Goal: Task Accomplishment & Management: Manage account settings

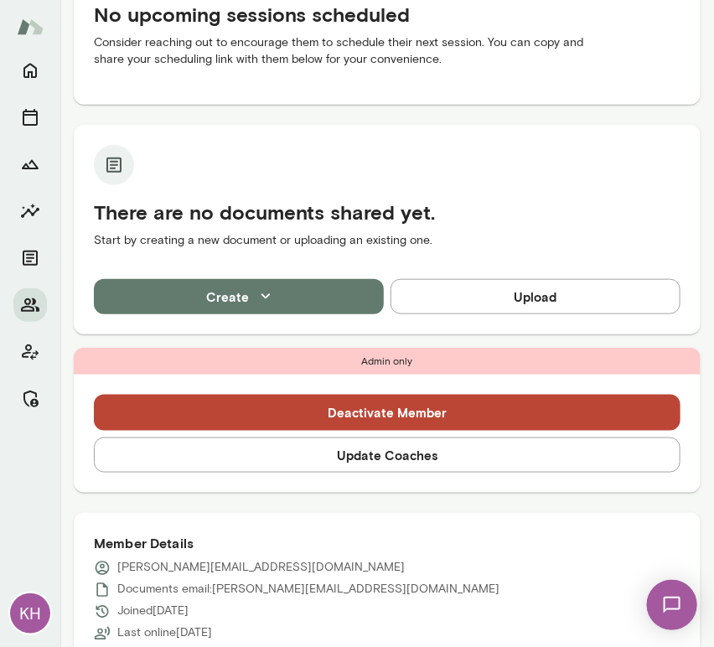
scroll to position [242, 0]
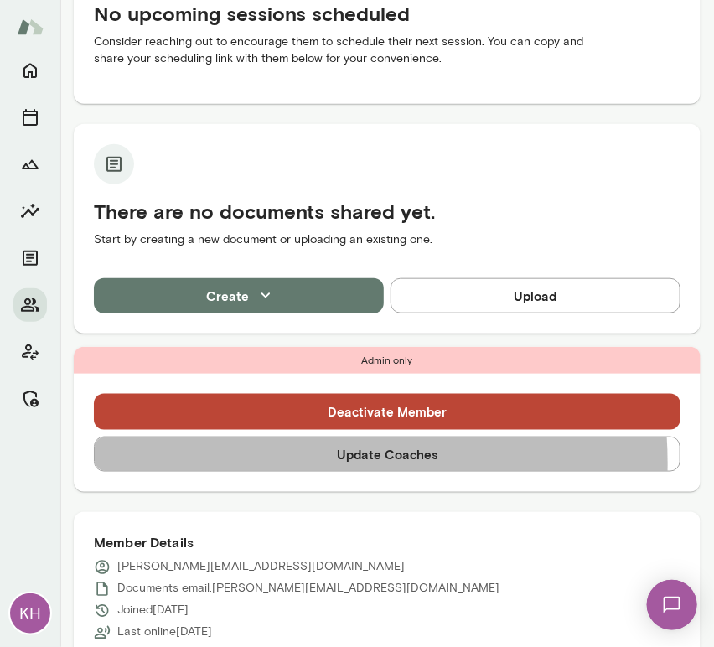
click at [290, 463] on button "Update Coaches" at bounding box center [387, 454] width 587 height 35
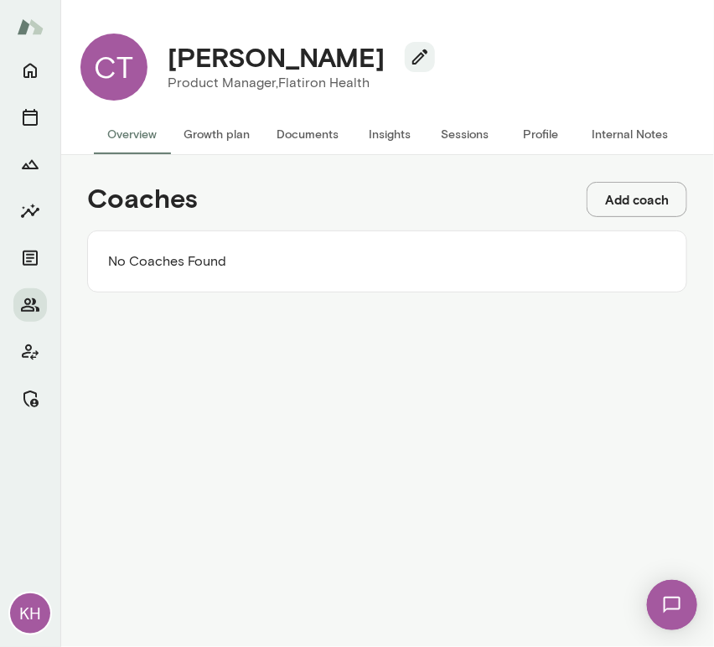
click at [629, 191] on button "Add coach" at bounding box center [637, 199] width 101 height 35
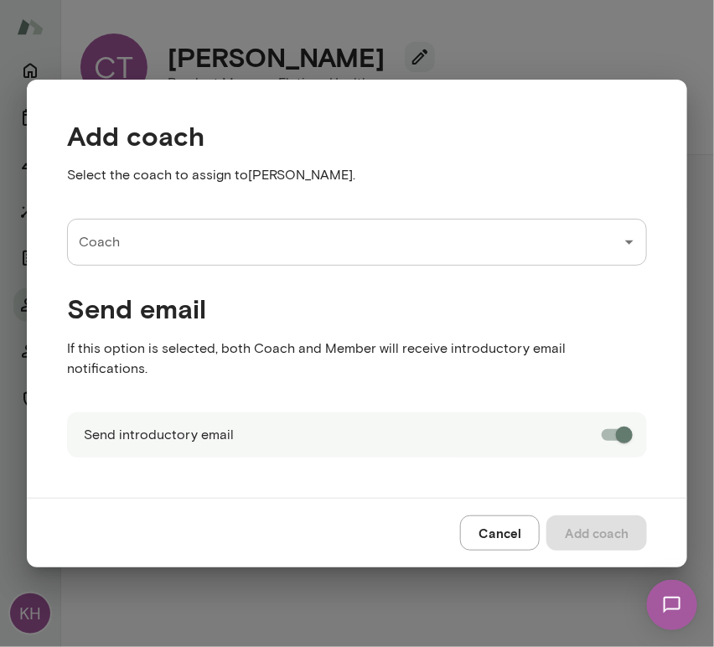
click at [303, 247] on input "Coach" at bounding box center [345, 242] width 540 height 32
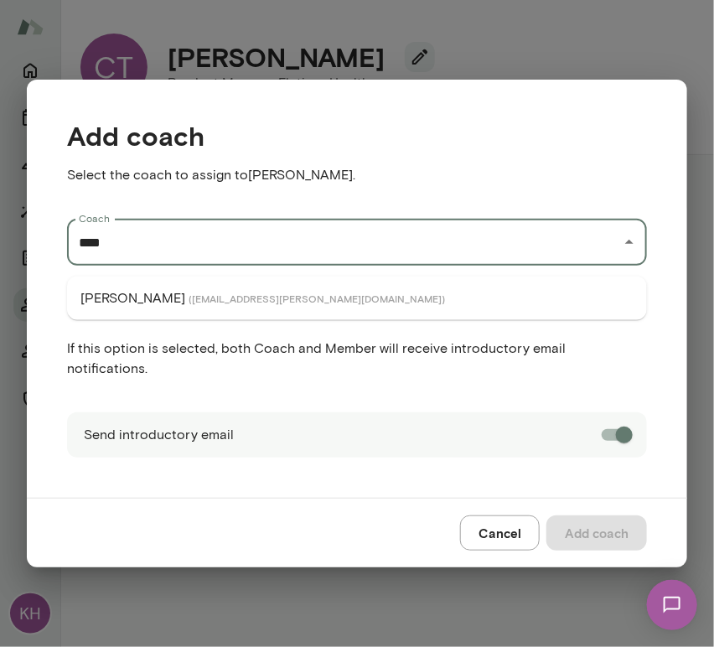
click at [255, 294] on span "( [EMAIL_ADDRESS][PERSON_NAME][DOMAIN_NAME] )" at bounding box center [317, 298] width 256 height 13
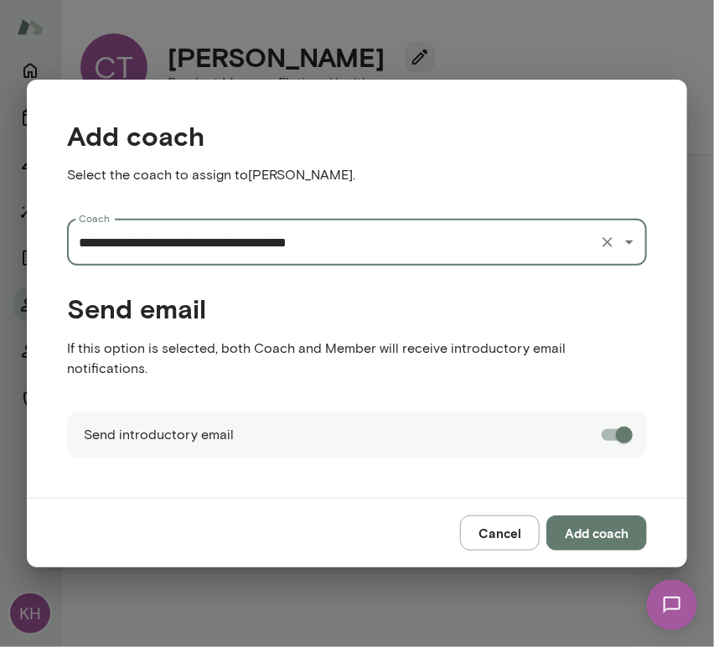
type input "**********"
click at [597, 521] on button "Add coach" at bounding box center [596, 532] width 101 height 35
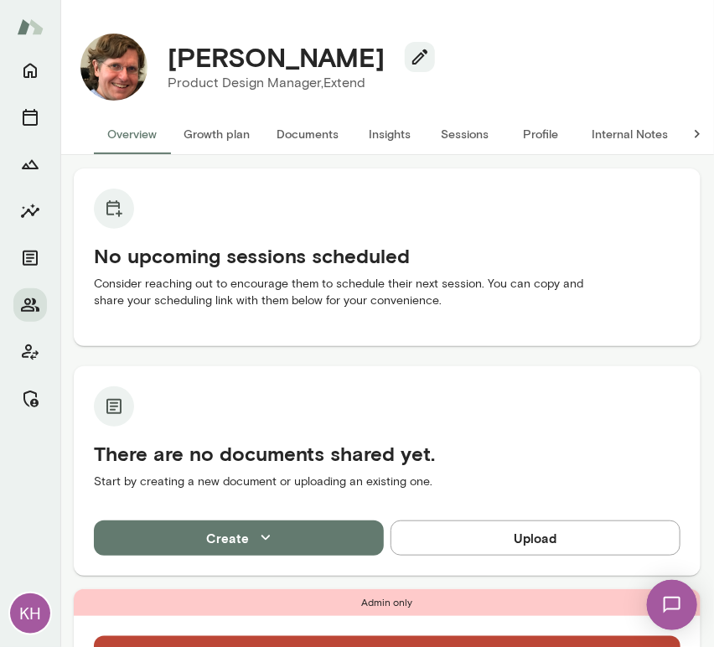
scroll to position [469, 0]
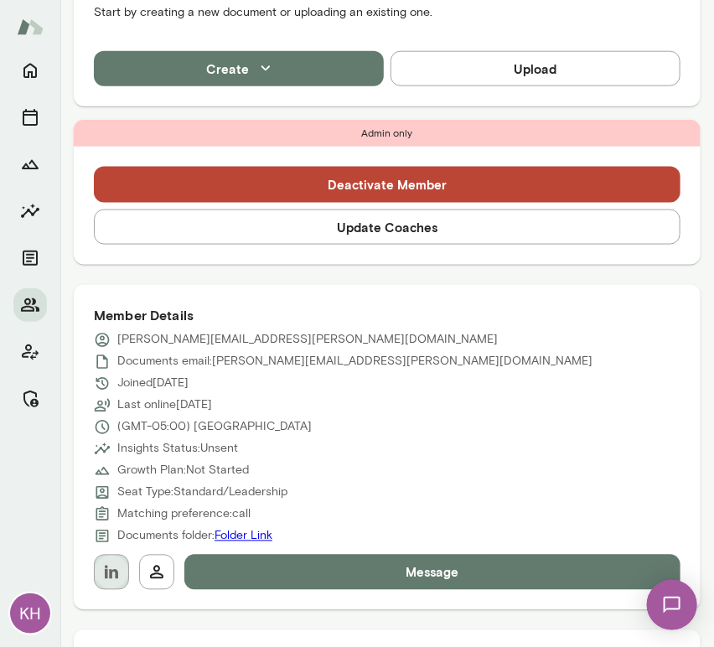
click at [115, 560] on button "button" at bounding box center [111, 572] width 35 height 35
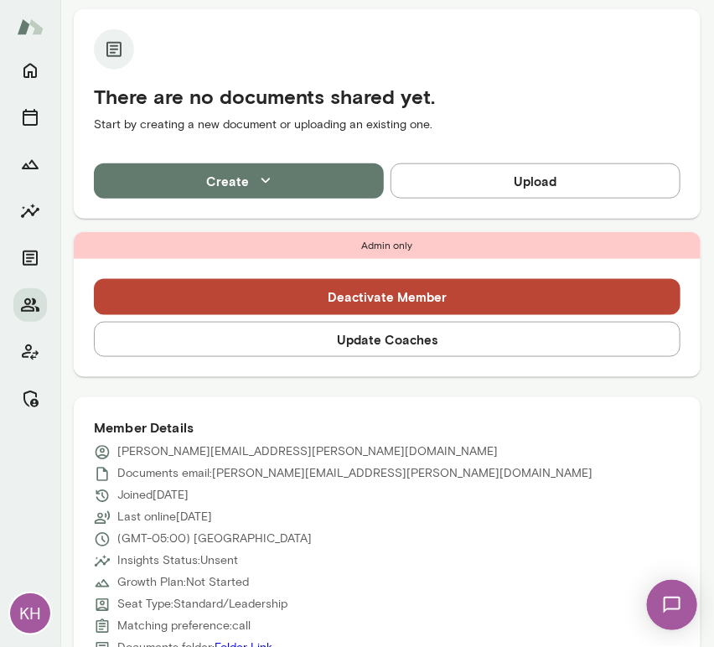
scroll to position [358, 0]
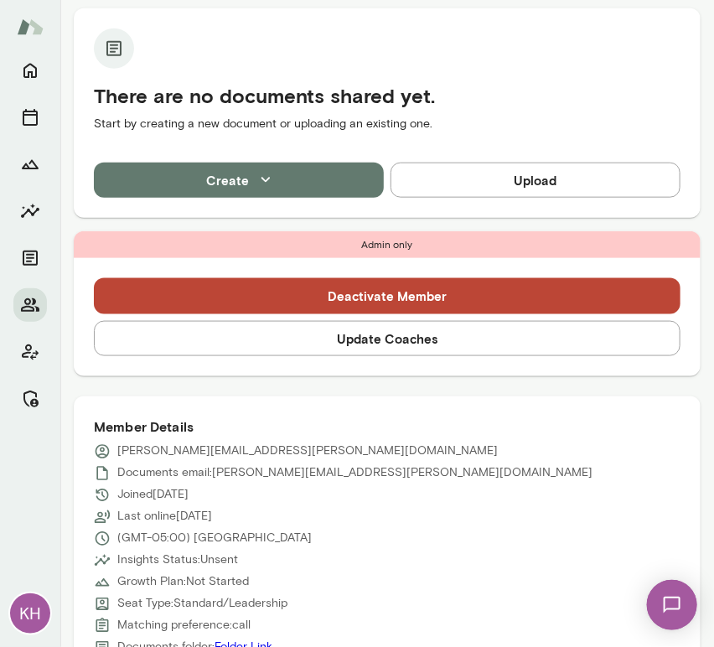
click at [199, 336] on button "Update Coaches" at bounding box center [387, 338] width 587 height 35
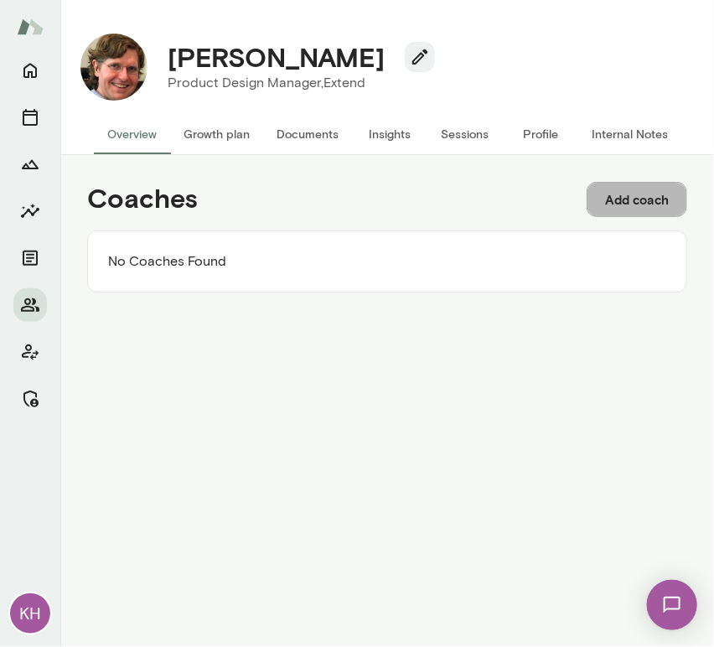
click at [624, 205] on button "Add coach" at bounding box center [637, 199] width 101 height 35
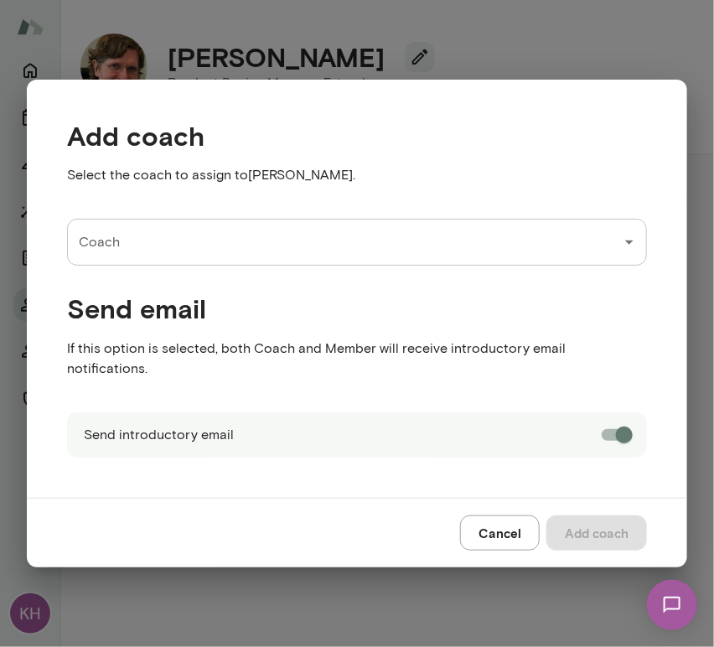
click at [122, 250] on input "Coach" at bounding box center [345, 242] width 540 height 32
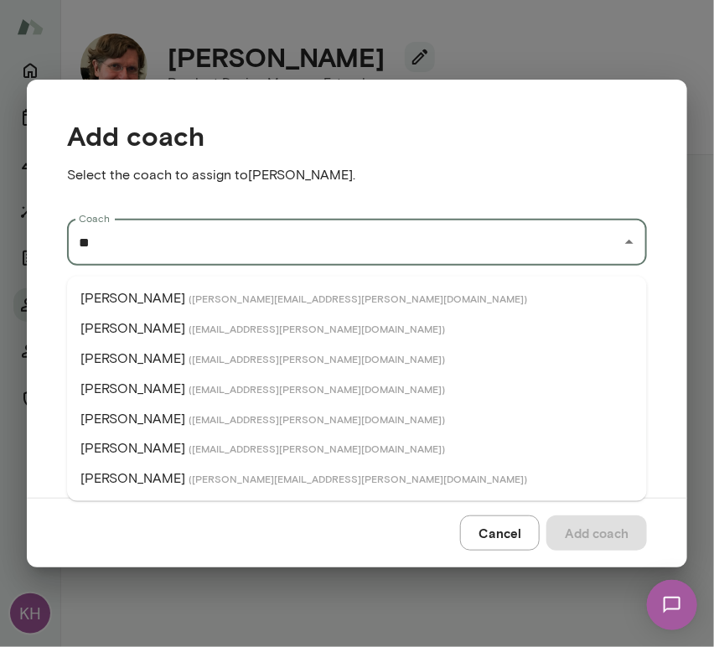
click at [148, 391] on p "[PERSON_NAME]" at bounding box center [132, 389] width 105 height 20
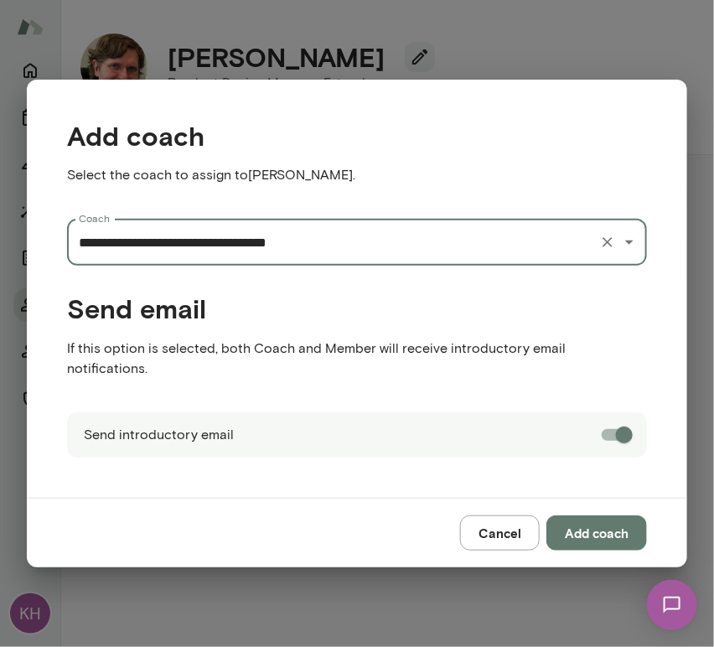
type input "**********"
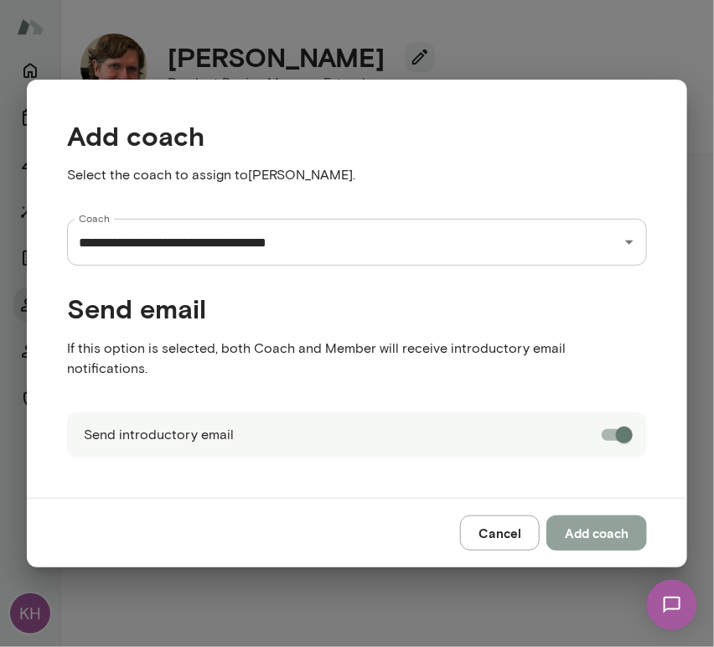
click at [593, 521] on button "Add coach" at bounding box center [596, 532] width 101 height 35
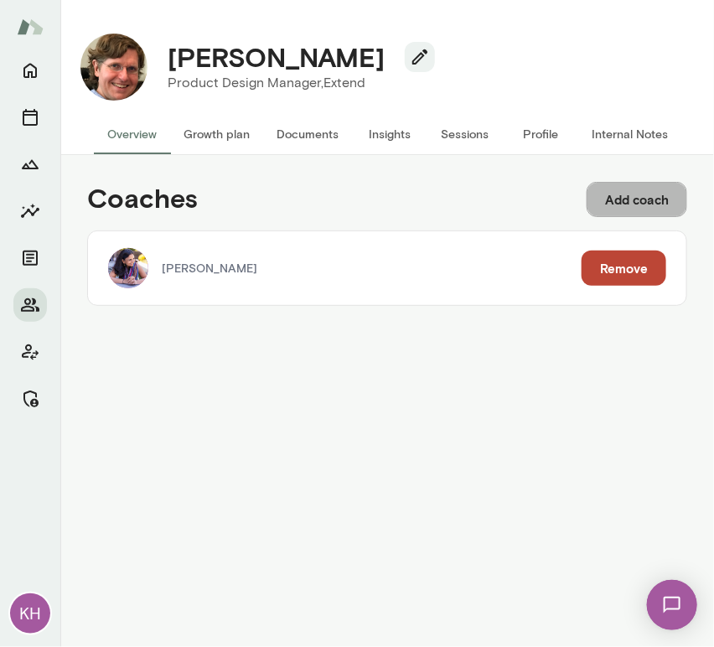
click at [657, 188] on button "Add coach" at bounding box center [637, 199] width 101 height 35
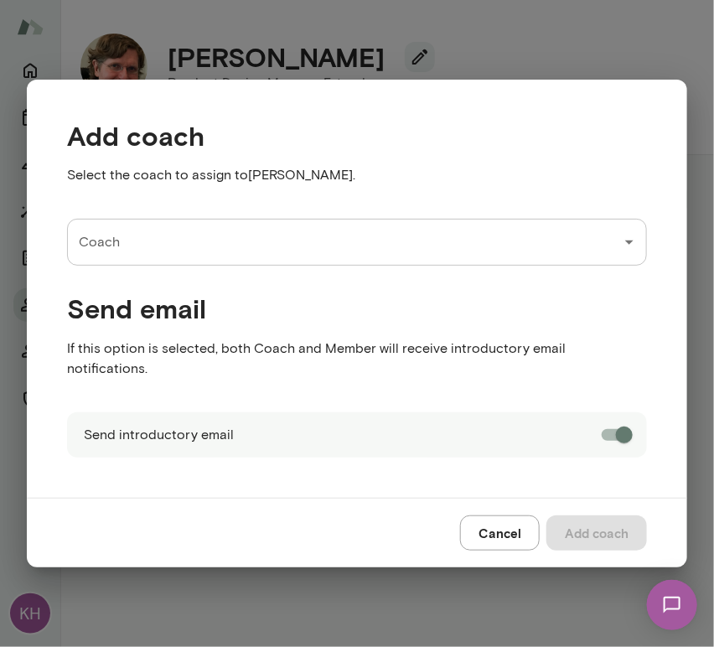
click at [268, 266] on div "Coach" at bounding box center [357, 242] width 580 height 47
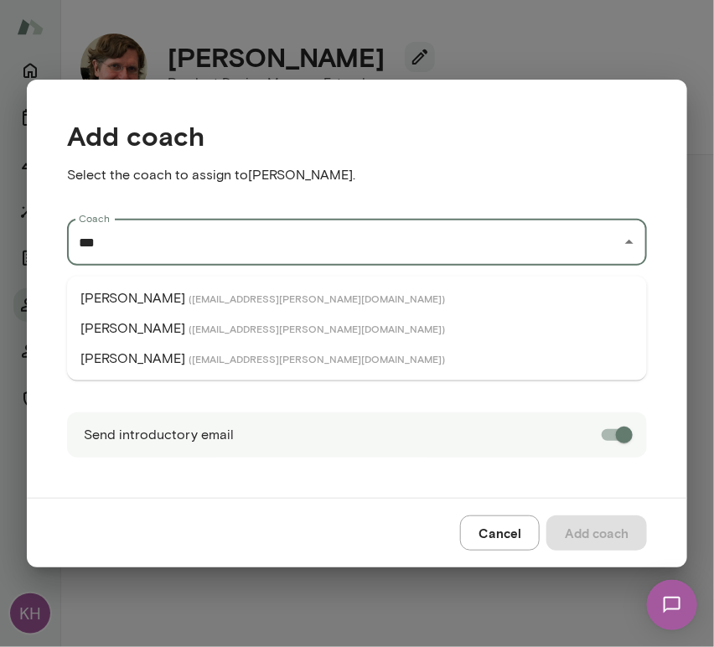
click at [185, 302] on p "Leigh Allen-Arredondo" at bounding box center [132, 298] width 105 height 20
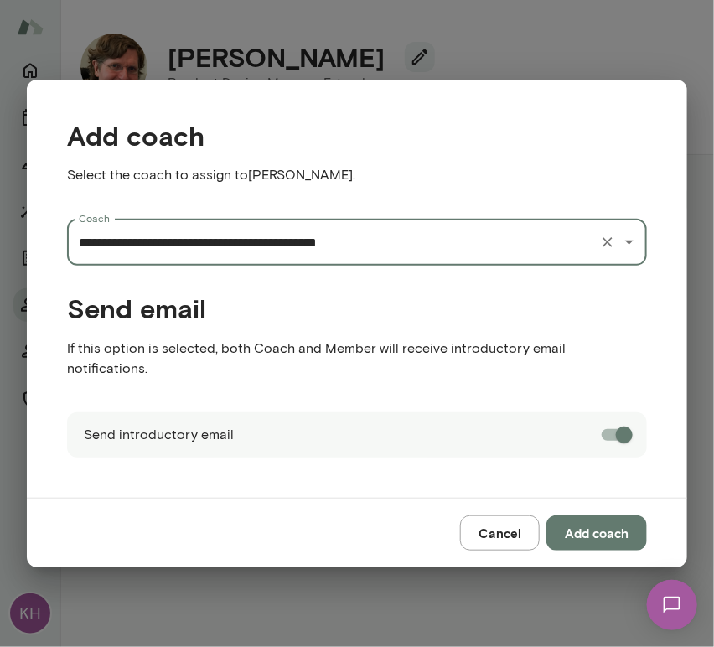
type input "**********"
click at [593, 537] on button "Add coach" at bounding box center [596, 532] width 101 height 35
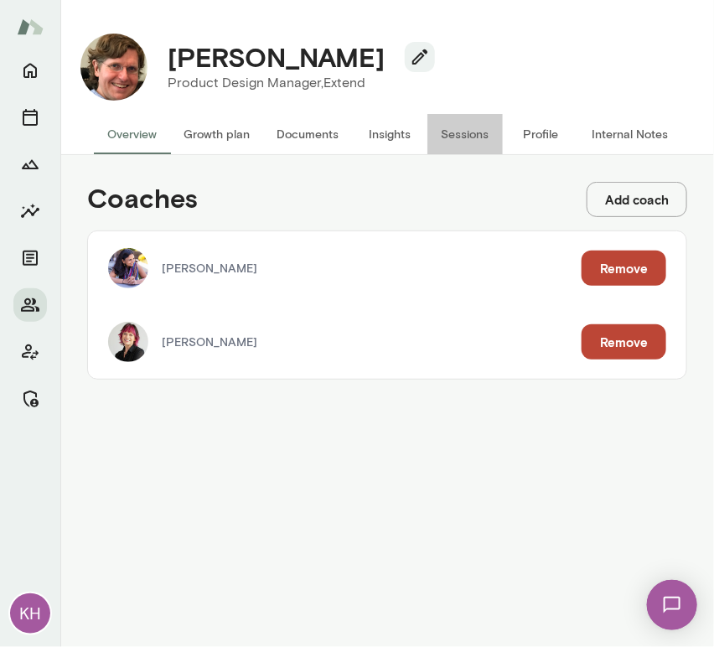
click at [452, 136] on button "Sessions" at bounding box center [464, 134] width 75 height 40
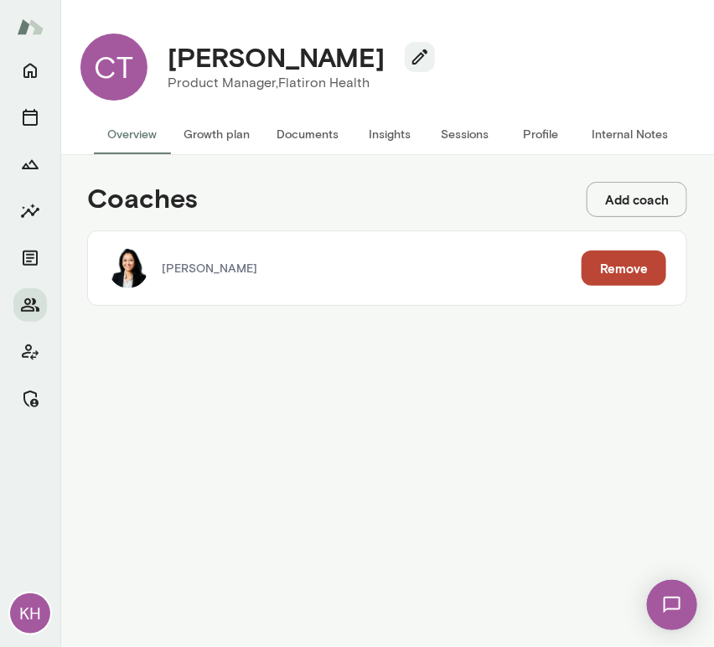
click at [442, 144] on button "Sessions" at bounding box center [464, 134] width 75 height 40
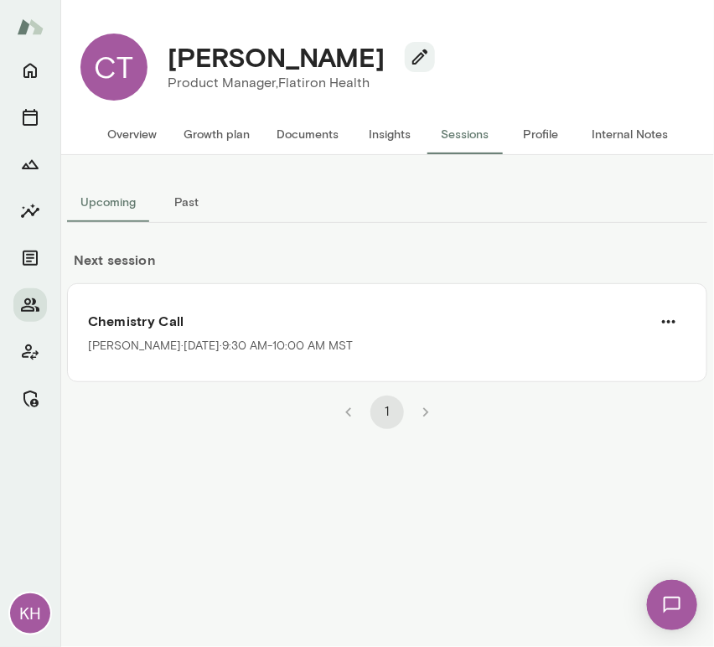
click at [616, 143] on button "Internal Notes" at bounding box center [629, 134] width 103 height 40
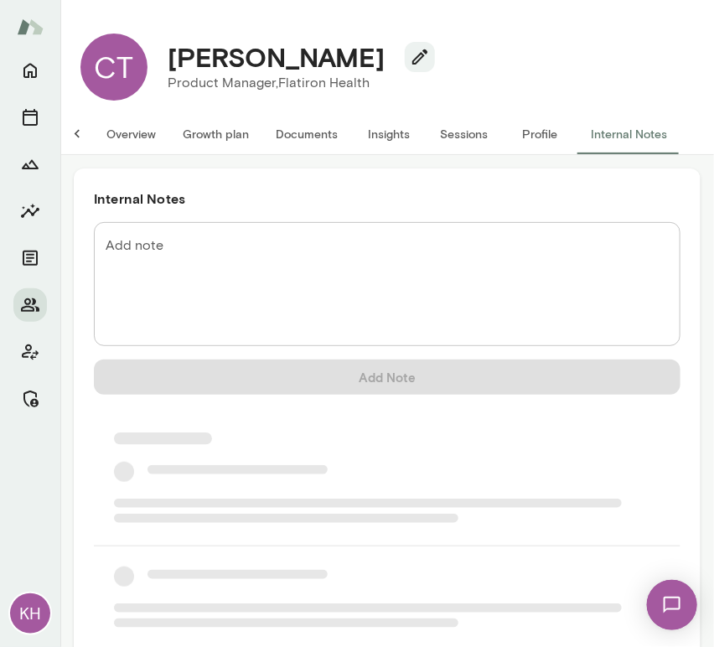
scroll to position [0, 13]
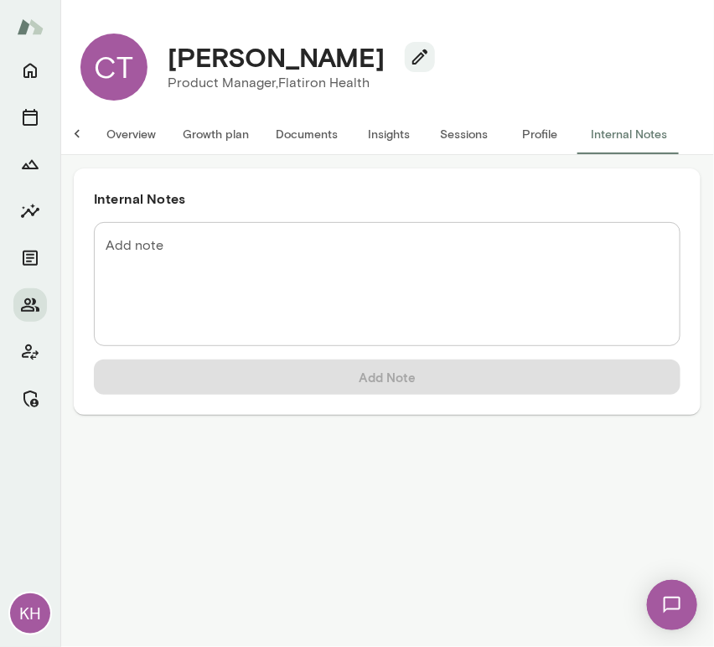
click at [155, 240] on textarea "Add note" at bounding box center [387, 284] width 563 height 96
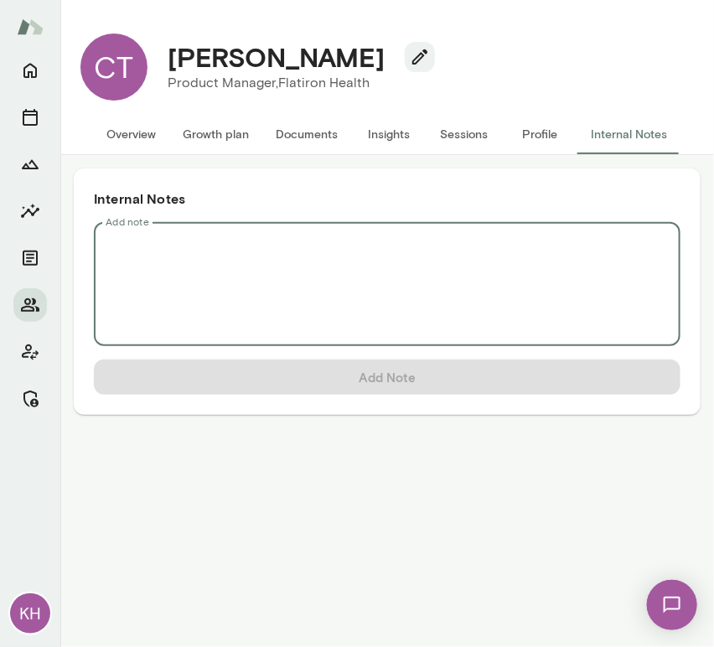
scroll to position [0, 0]
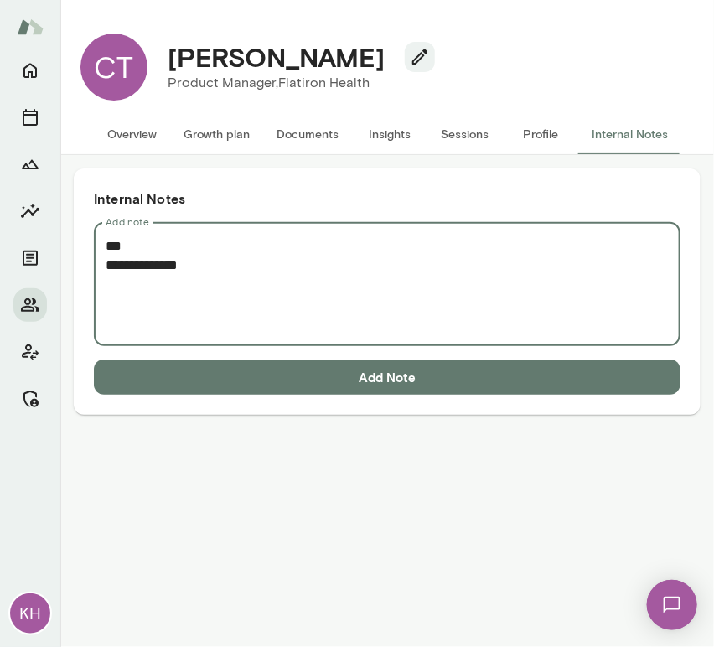
paste textarea "**********"
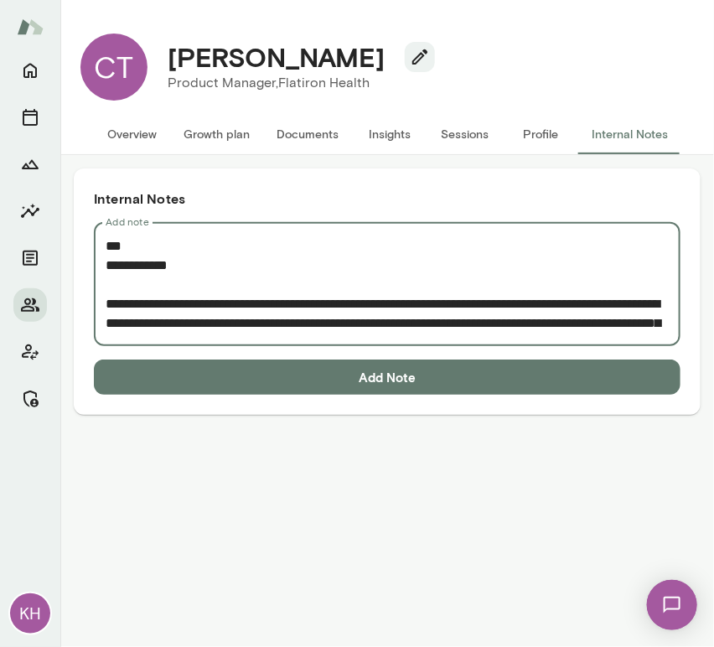
scroll to position [146, 0]
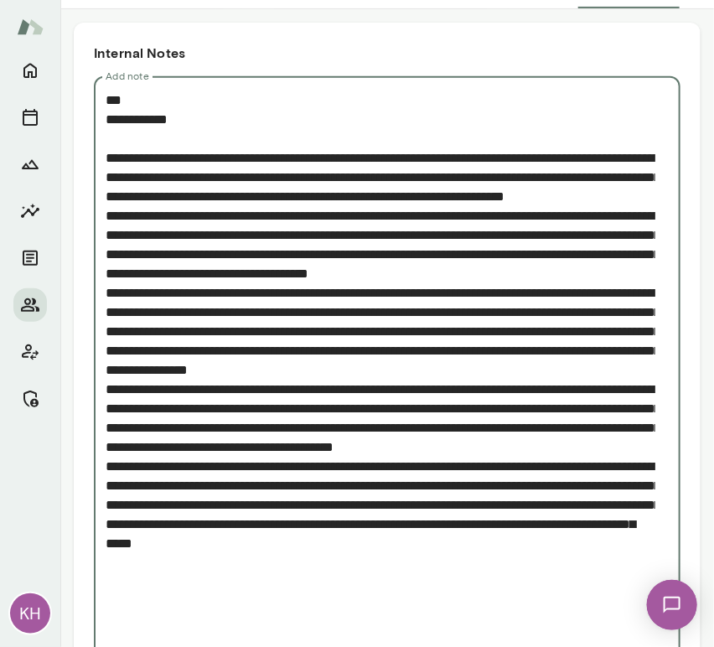
click at [107, 233] on textarea "Add note" at bounding box center [381, 370] width 550 height 559
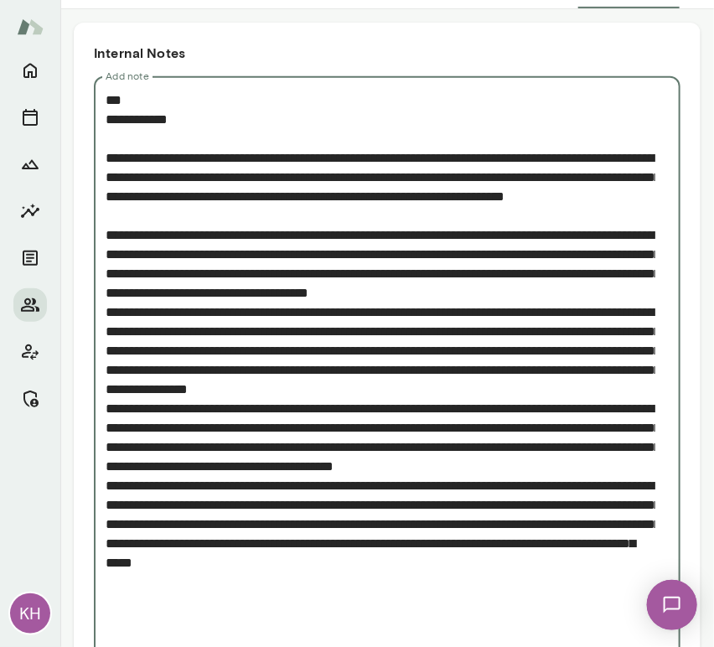
click at [106, 349] on textarea "Add note" at bounding box center [381, 380] width 550 height 578
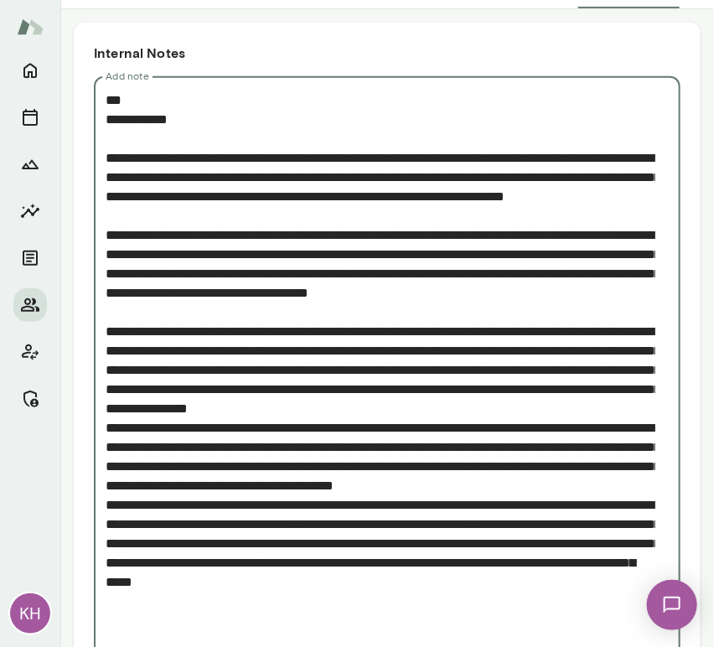
click at [106, 487] on textarea "Add note" at bounding box center [381, 390] width 550 height 598
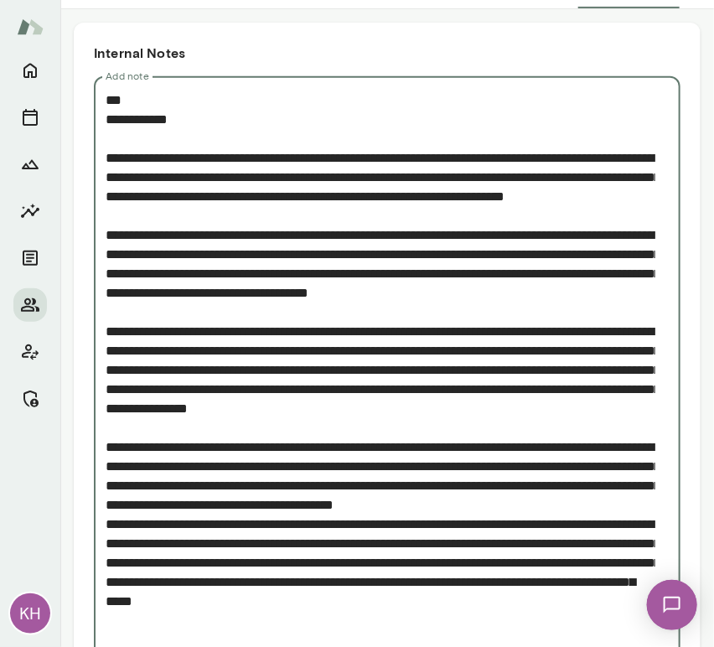
scroll to position [302, 0]
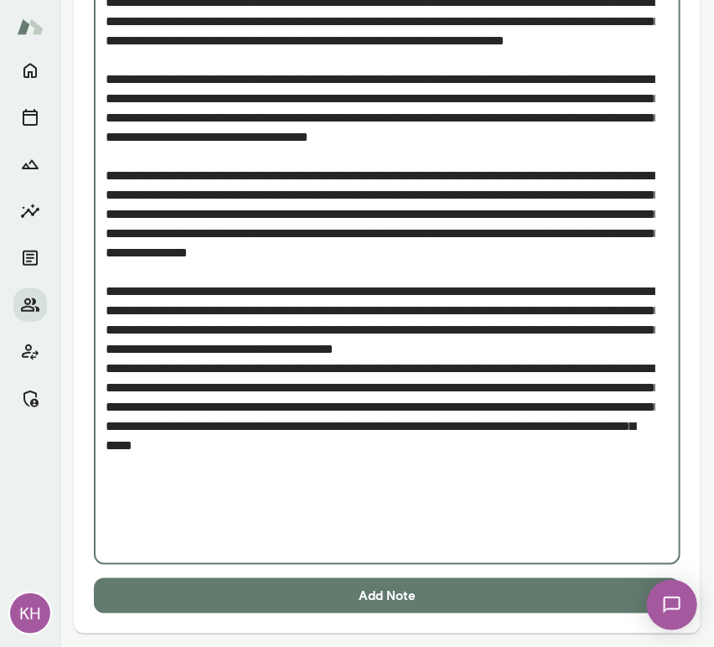
click at [107, 448] on textarea "Add note" at bounding box center [381, 243] width 550 height 617
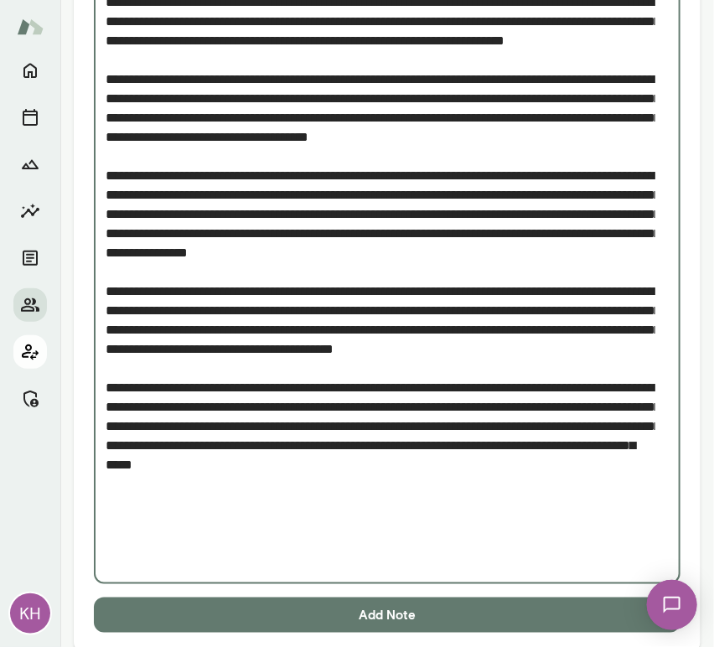
type textarea "**********"
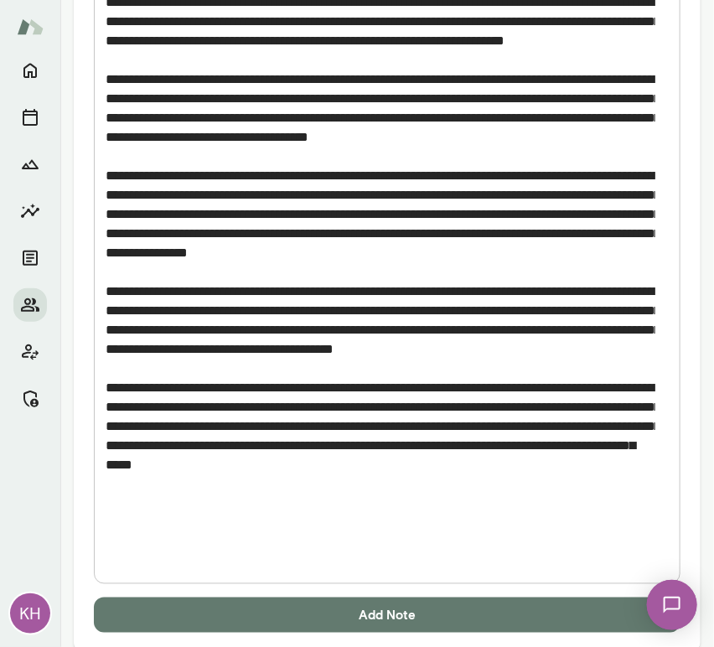
scroll to position [0, 0]
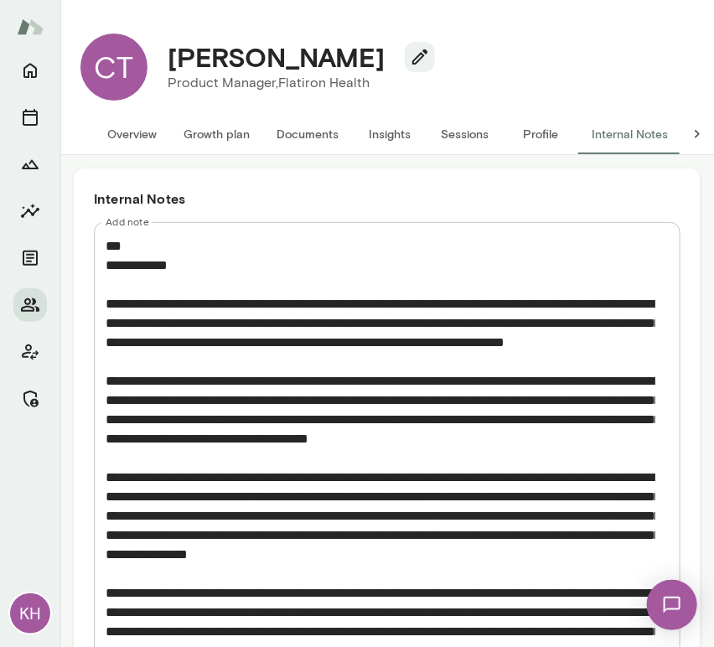
drag, startPoint x: 375, startPoint y: 56, endPoint x: 168, endPoint y: 65, distance: 208.0
click at [168, 65] on div "Cornelius Thaiss" at bounding box center [294, 57] width 281 height 32
copy h4 "Cornelius Thaiss"
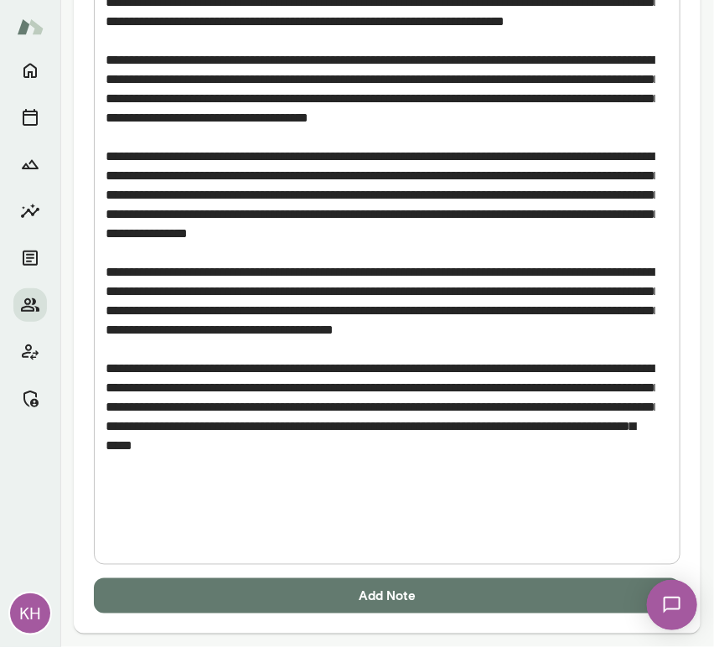
click at [378, 600] on button "Add Note" at bounding box center [387, 595] width 587 height 35
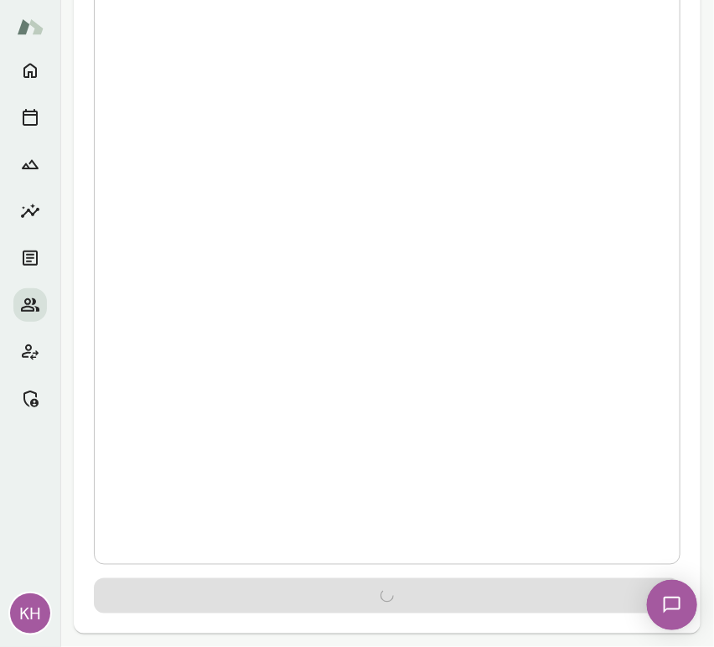
scroll to position [0, 0]
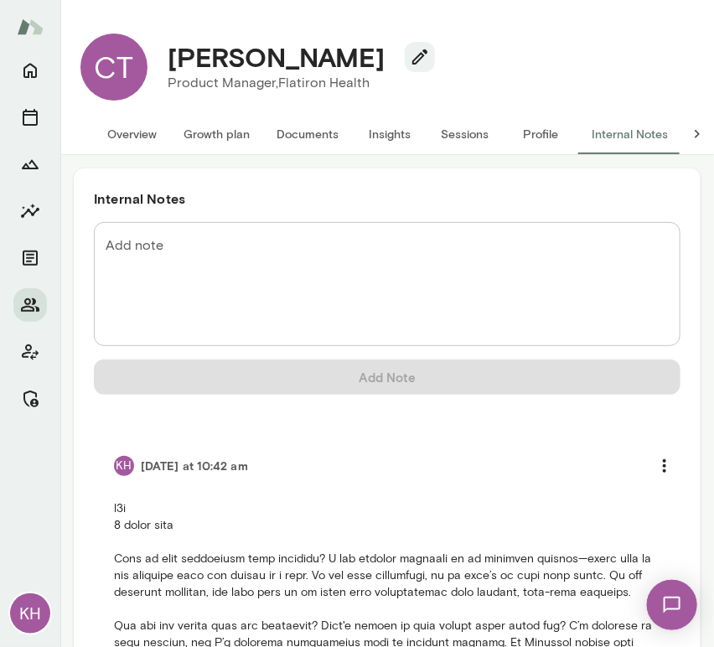
click at [142, 131] on button "Overview" at bounding box center [132, 134] width 76 height 40
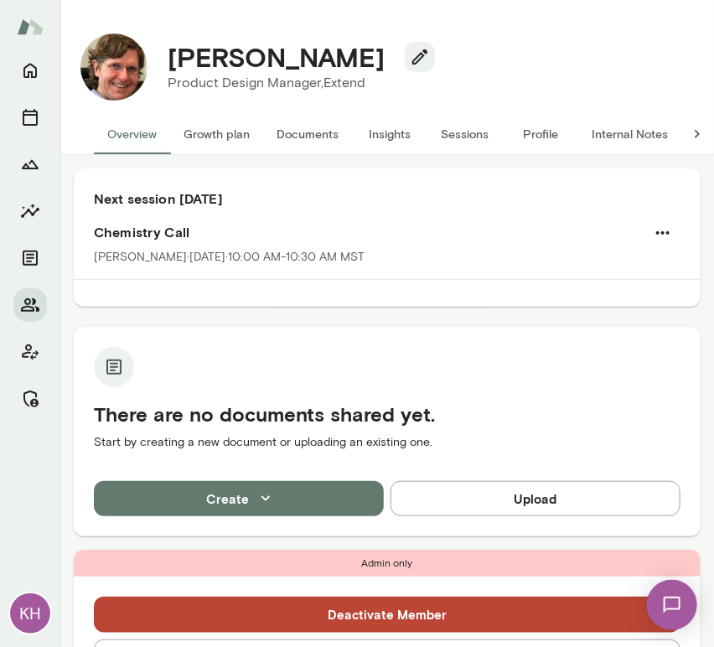
click at [626, 137] on button "Internal Notes" at bounding box center [629, 134] width 103 height 40
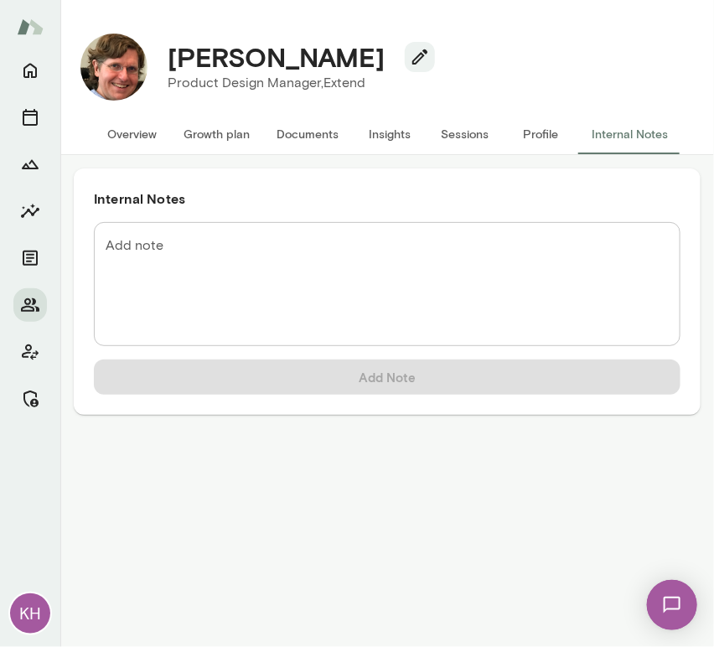
click at [132, 268] on textarea "Add note" at bounding box center [387, 284] width 563 height 96
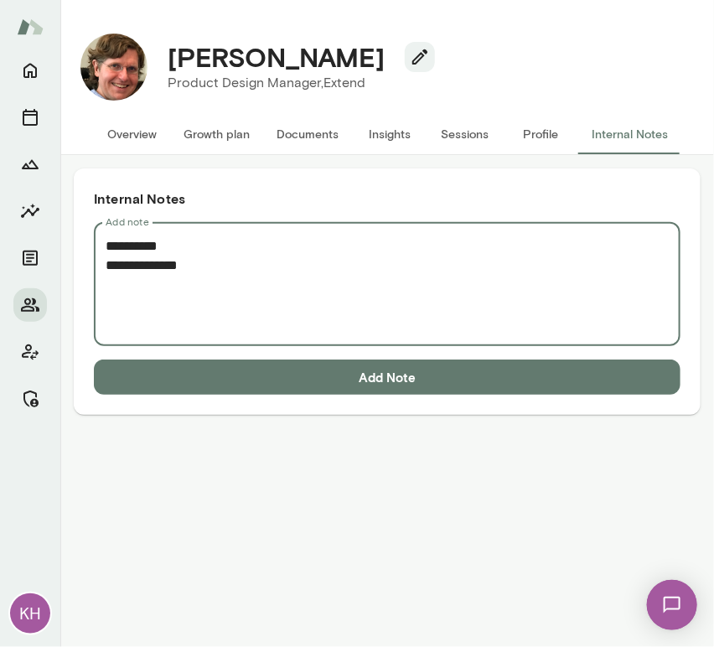
paste textarea "**********"
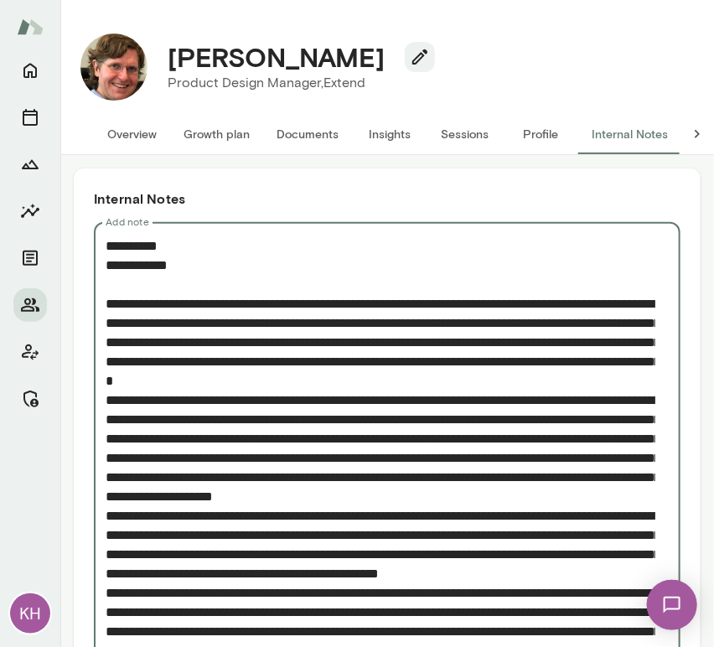
scroll to position [241, 0]
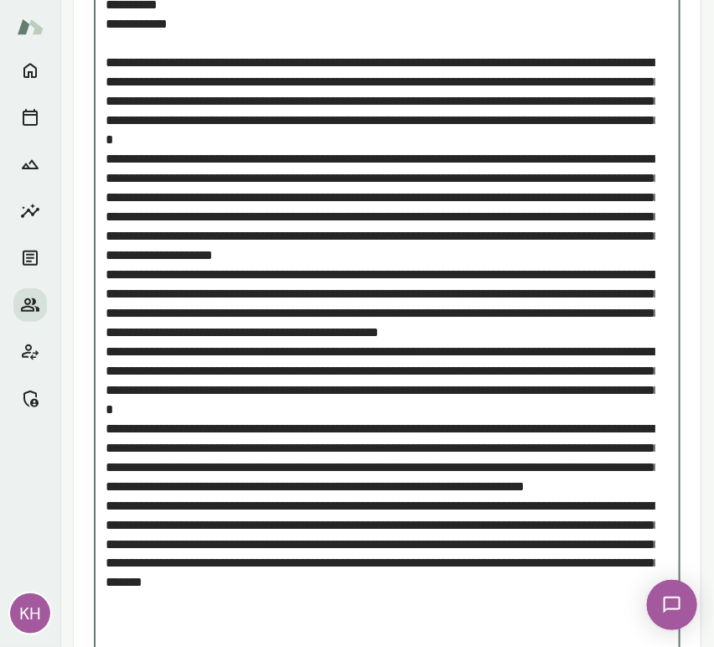
click at [106, 157] on textarea "Add note" at bounding box center [381, 322] width 550 height 655
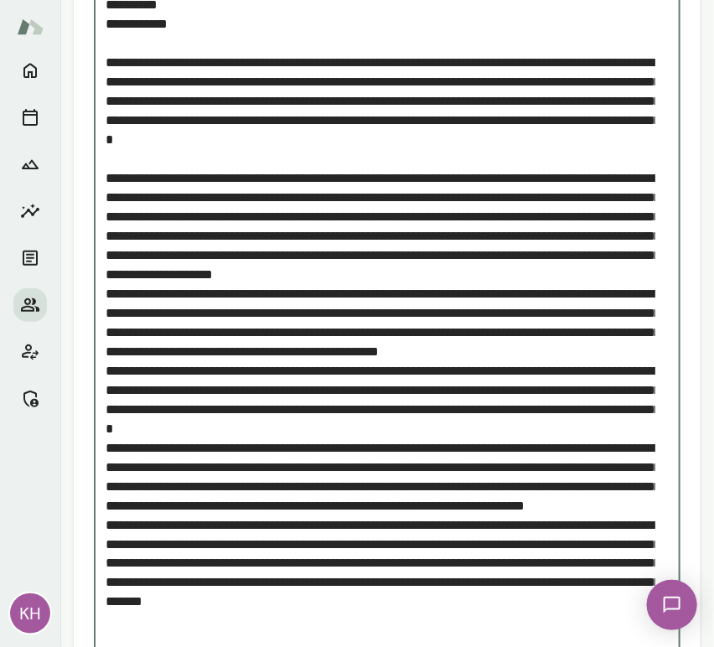
click at [107, 308] on textarea "Add note" at bounding box center [381, 332] width 550 height 675
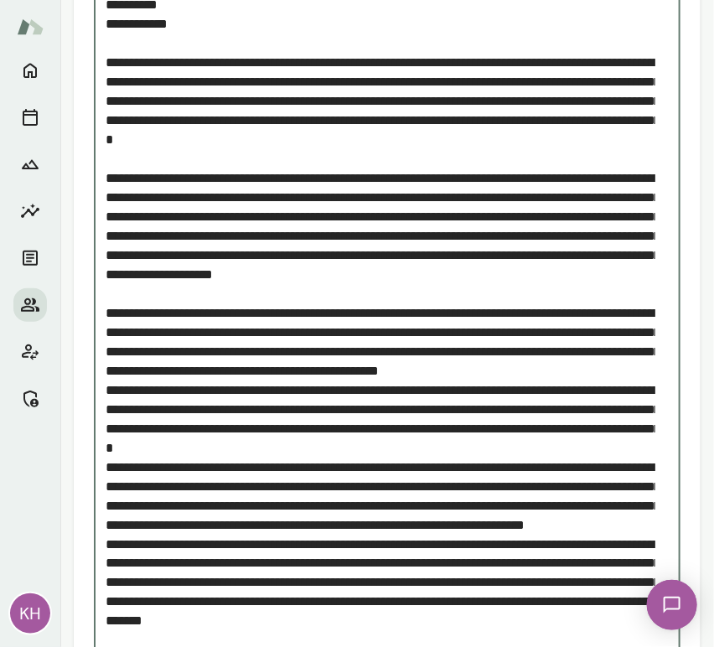
click at [109, 426] on textarea "Add note" at bounding box center [381, 342] width 550 height 694
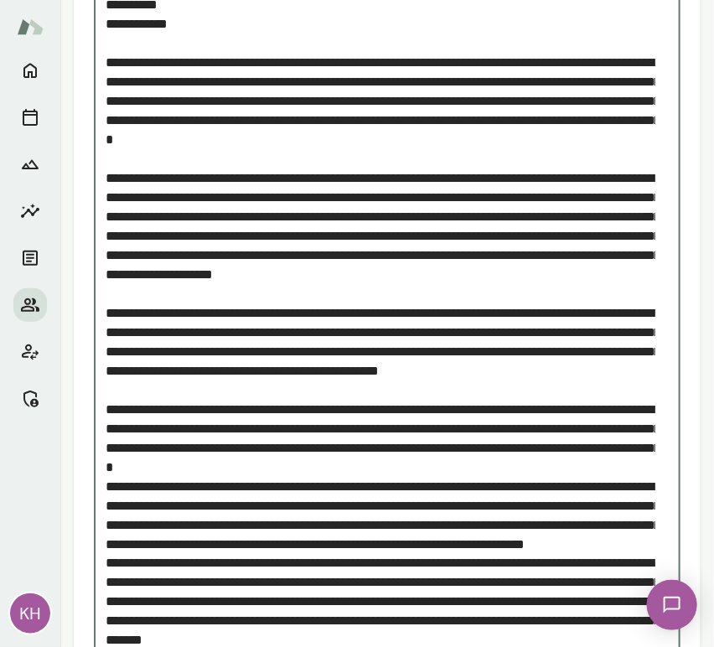
scroll to position [331, 0]
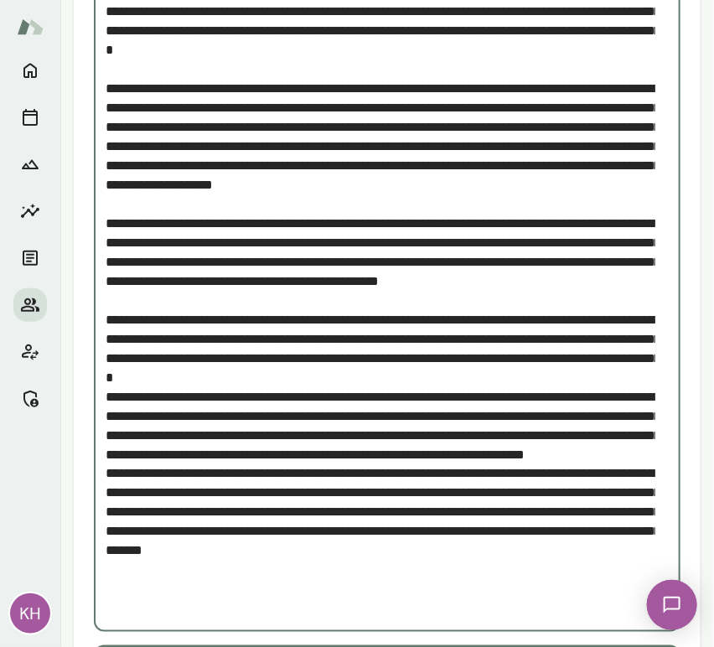
click at [107, 437] on textarea "Add note" at bounding box center [381, 261] width 550 height 713
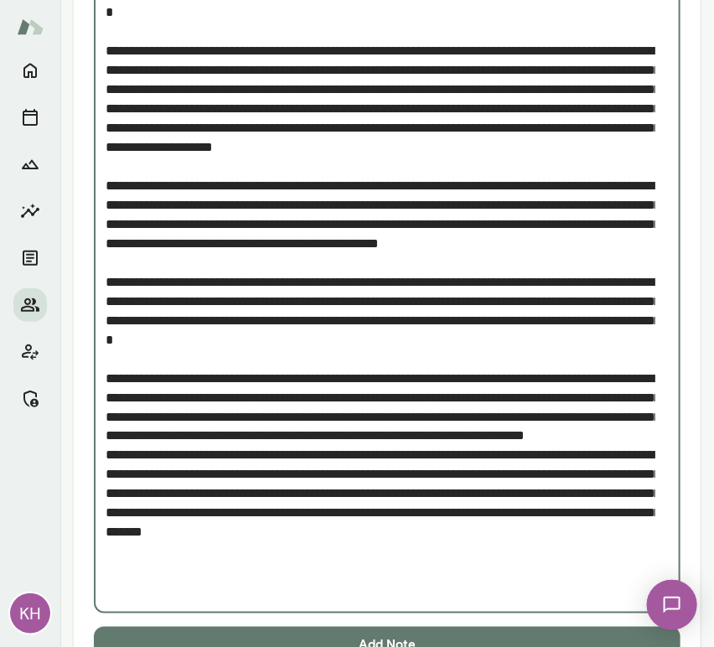
scroll to position [372, 0]
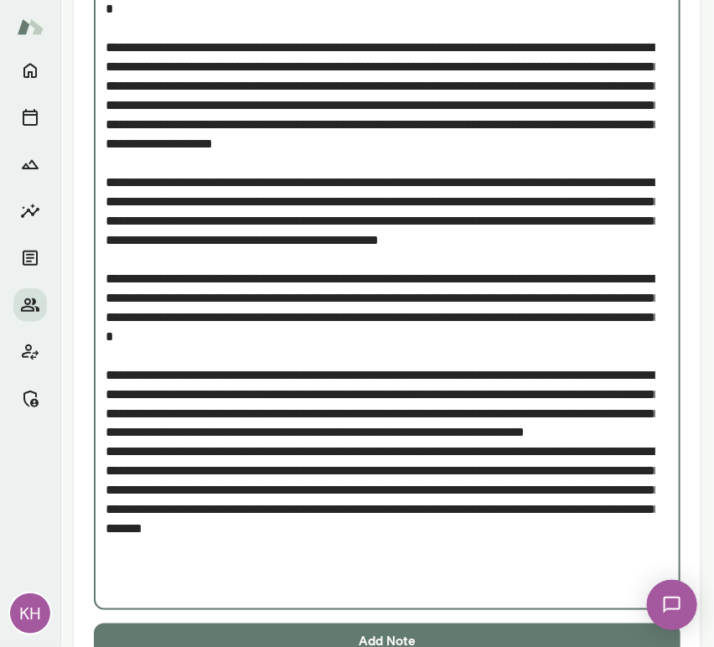
click at [108, 510] on textarea "Add note" at bounding box center [381, 230] width 550 height 732
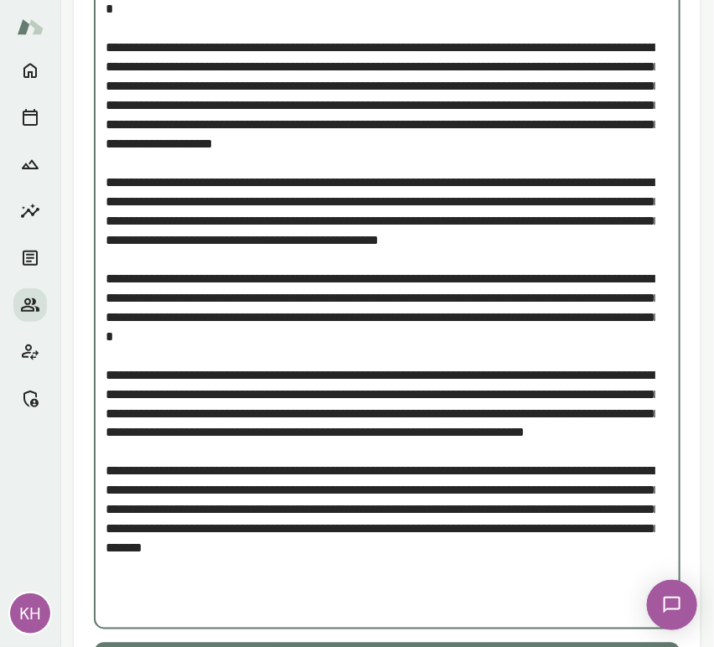
scroll to position [436, 0]
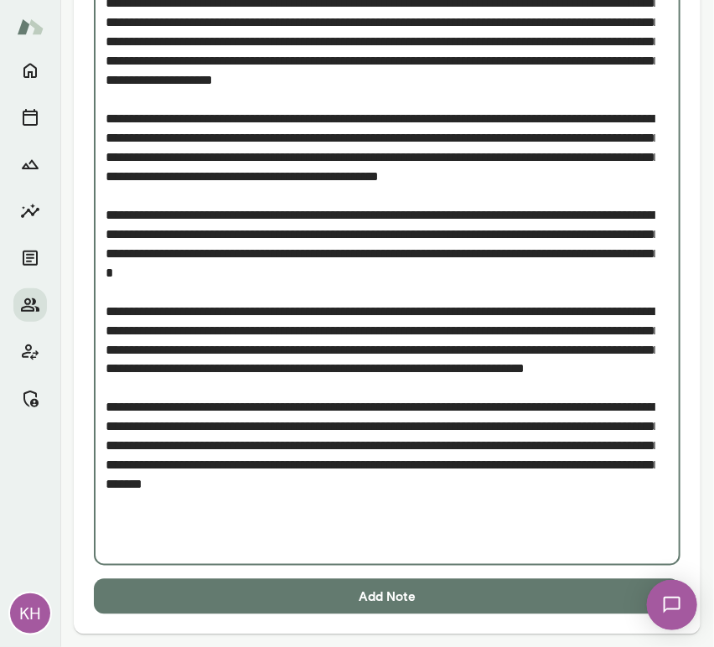
type textarea "**********"
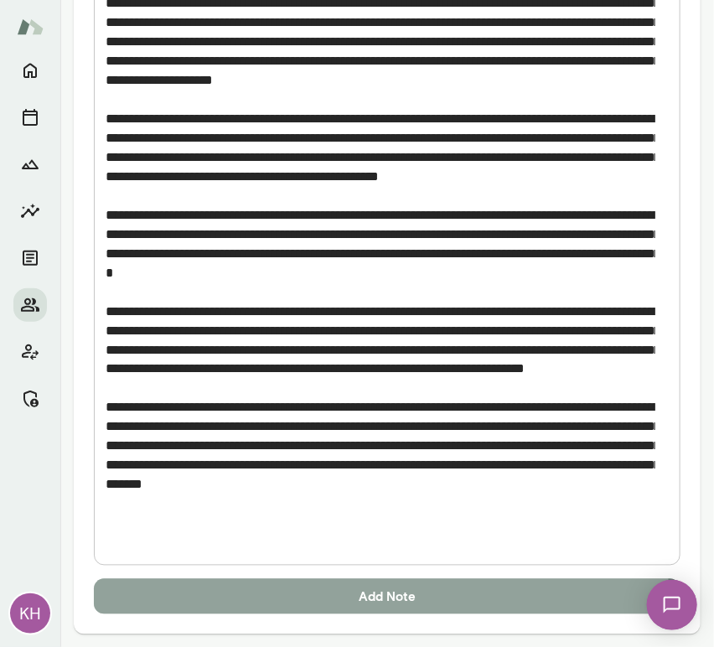
click at [195, 589] on button "Add Note" at bounding box center [387, 596] width 587 height 35
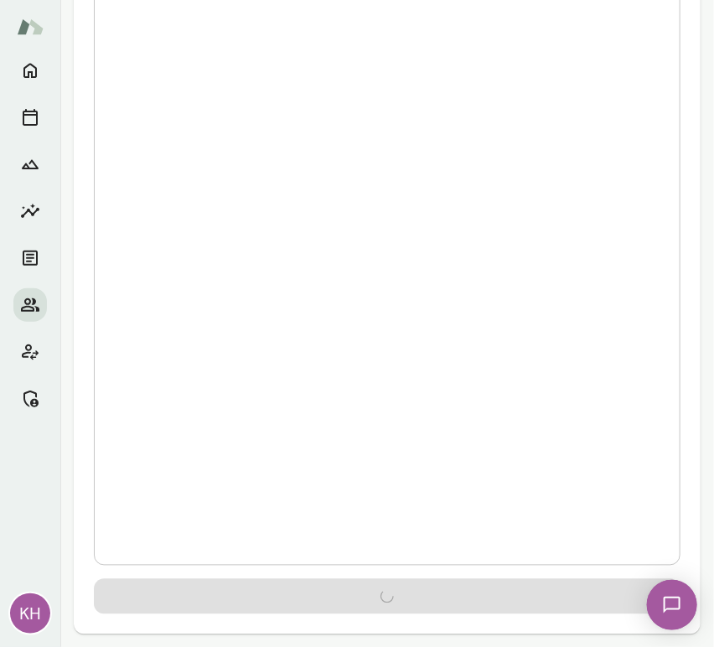
scroll to position [0, 0]
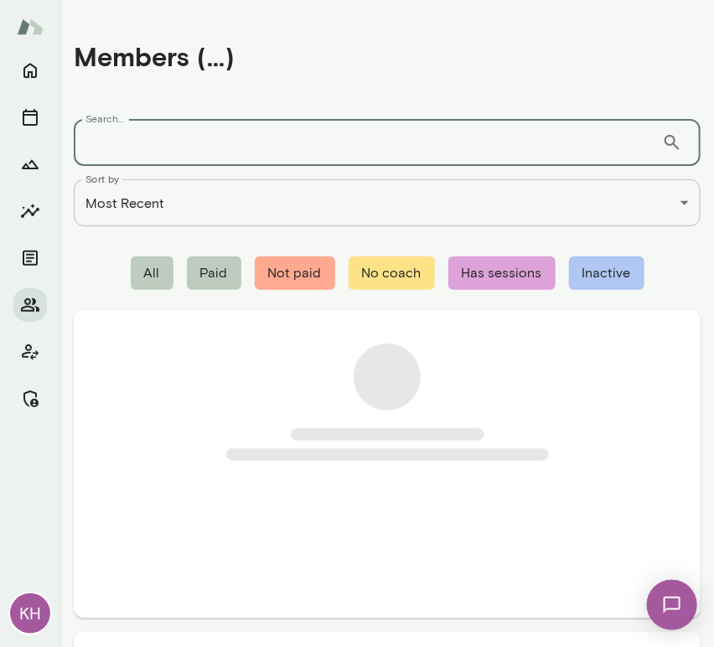
click at [288, 146] on input "Search..." at bounding box center [368, 142] width 588 height 47
paste input "**********"
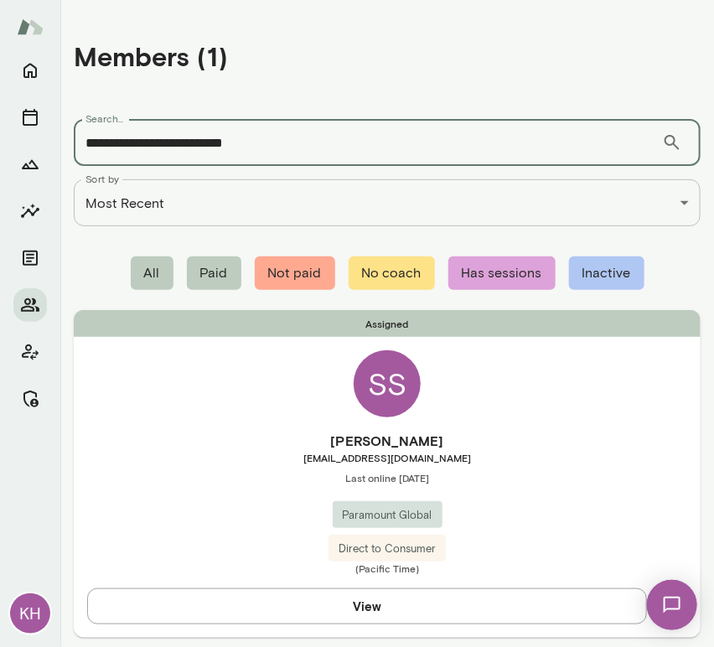
type input "**********"
click at [199, 448] on h6 "Stevie Sharpe-Jones" at bounding box center [387, 441] width 627 height 20
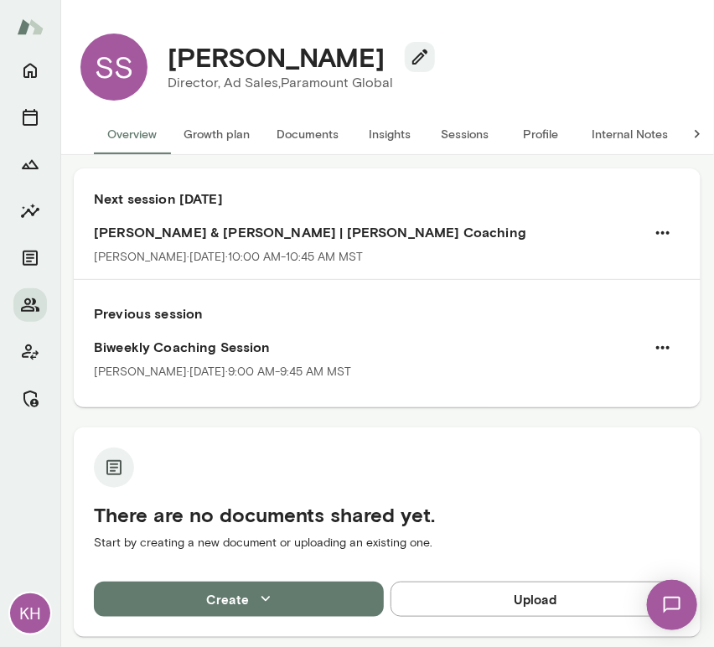
click at [472, 132] on button "Sessions" at bounding box center [464, 134] width 75 height 40
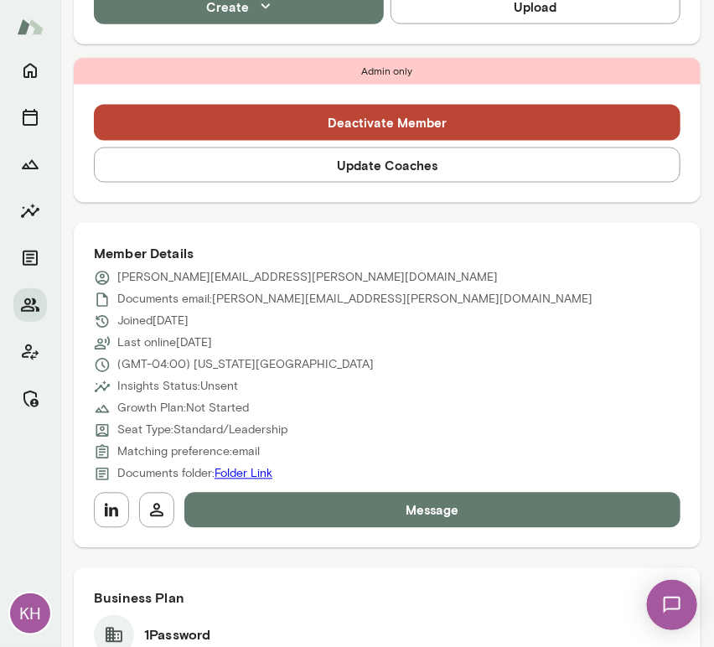
scroll to position [532, 0]
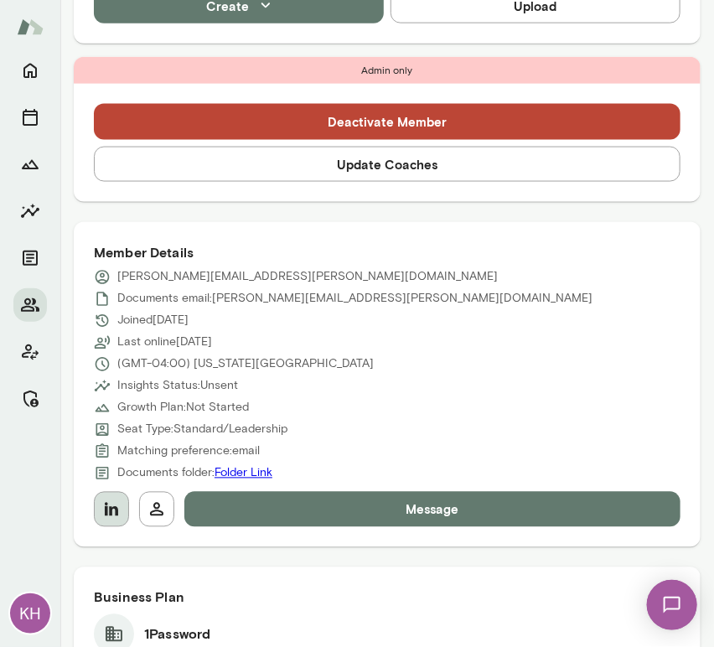
click at [103, 515] on icon "button" at bounding box center [111, 509] width 20 height 20
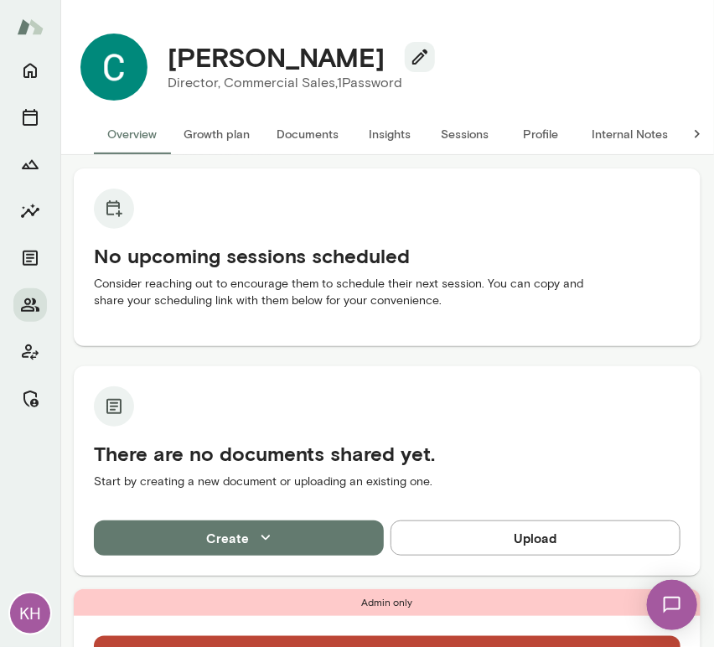
drag, startPoint x: 382, startPoint y: 59, endPoint x: 175, endPoint y: 49, distance: 207.2
click at [175, 49] on h4 "[PERSON_NAME]" at bounding box center [276, 57] width 217 height 32
copy h4 "[PERSON_NAME]"
